Goal: Find specific page/section: Find specific page/section

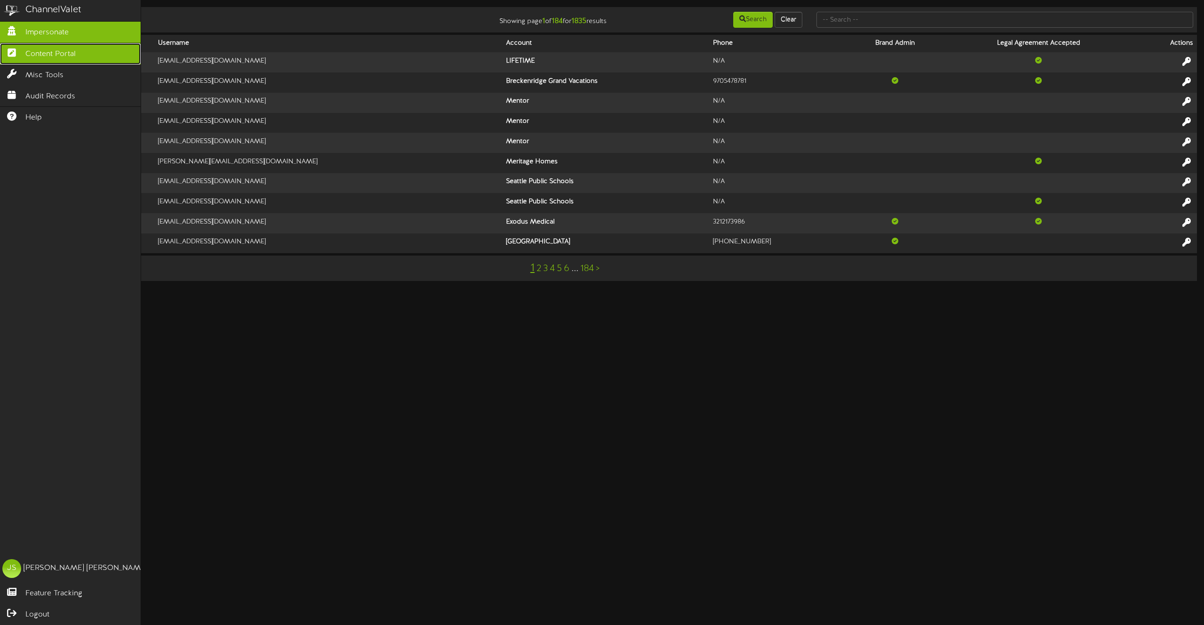
click at [42, 58] on span "Content Portal" at bounding box center [50, 54] width 50 height 11
